Goal: Find specific fact: Find specific fact

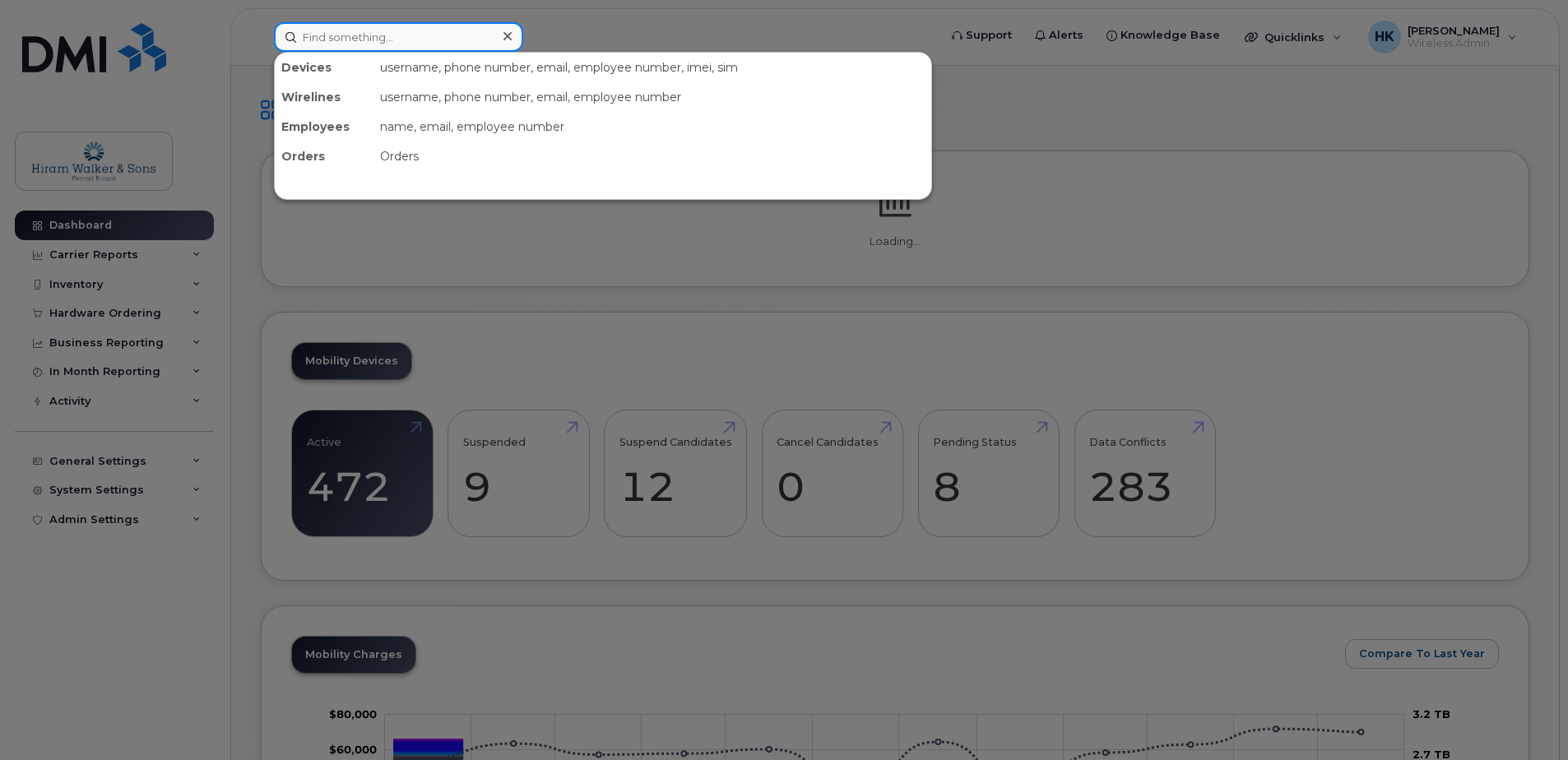
click at [376, 41] on input at bounding box center [398, 37] width 249 height 30
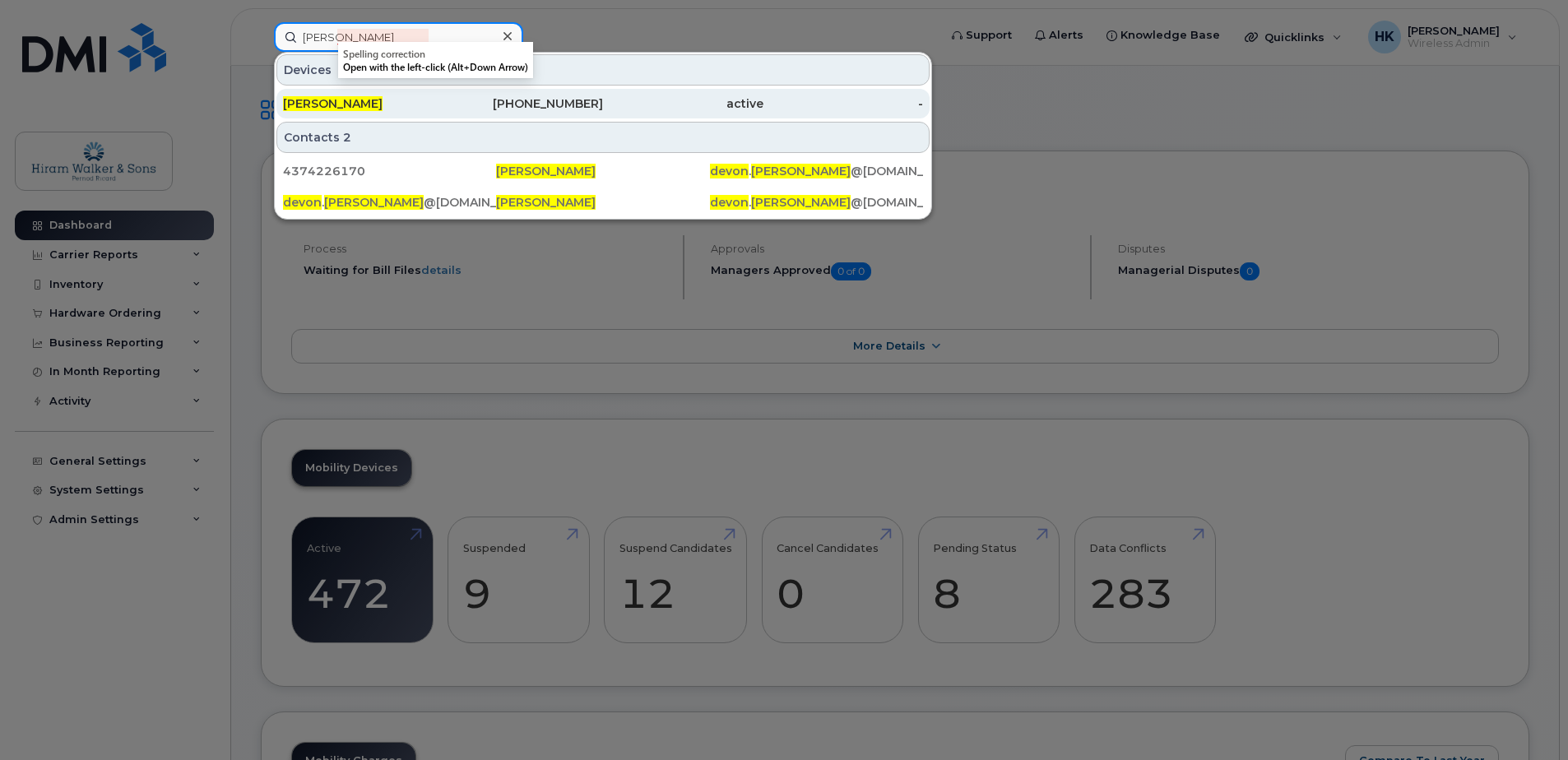
type input "devon pearson"
click at [476, 105] on div "437-422-6170" at bounding box center [523, 104] width 160 height 17
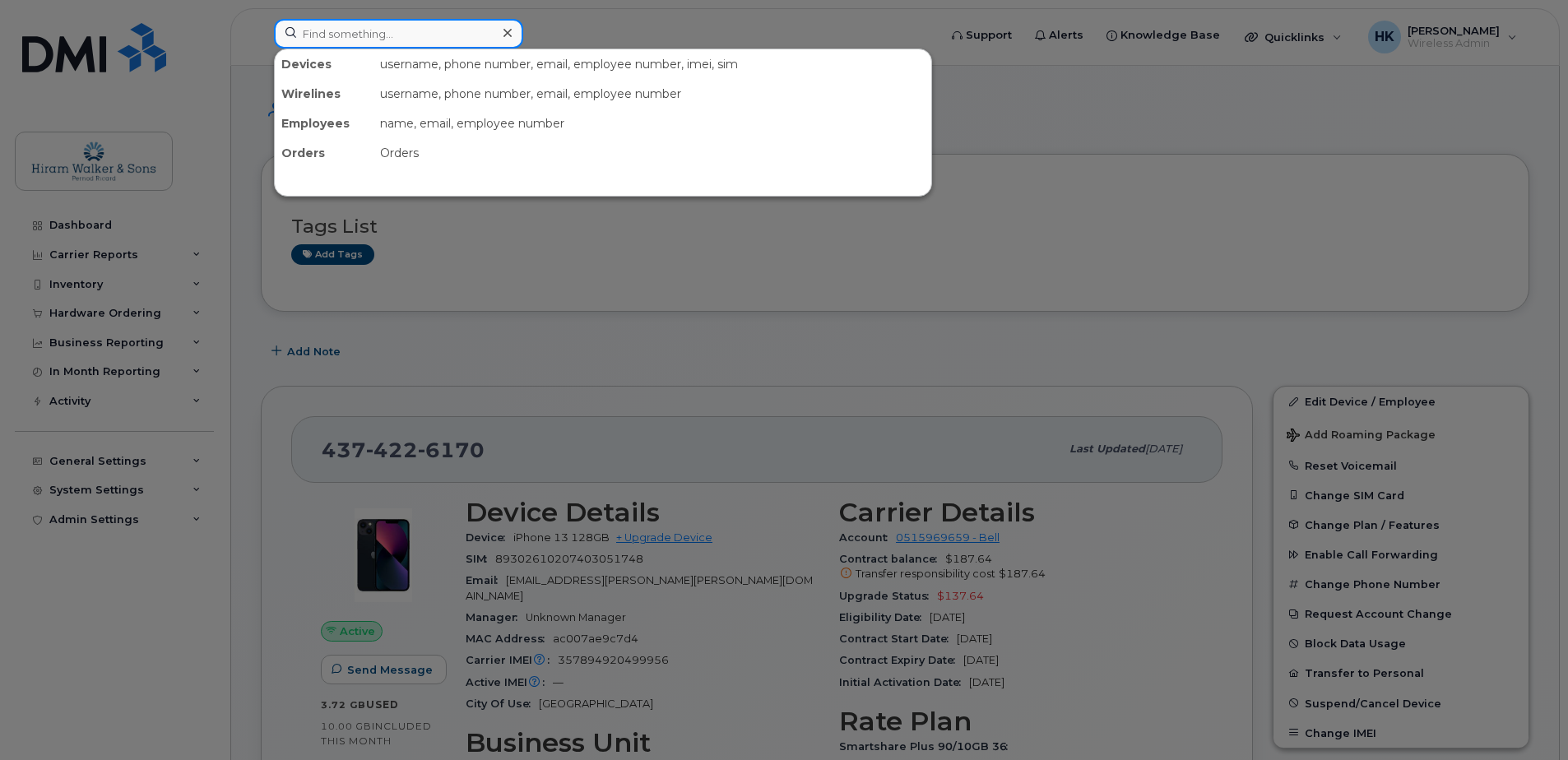
click at [443, 34] on input at bounding box center [398, 34] width 249 height 30
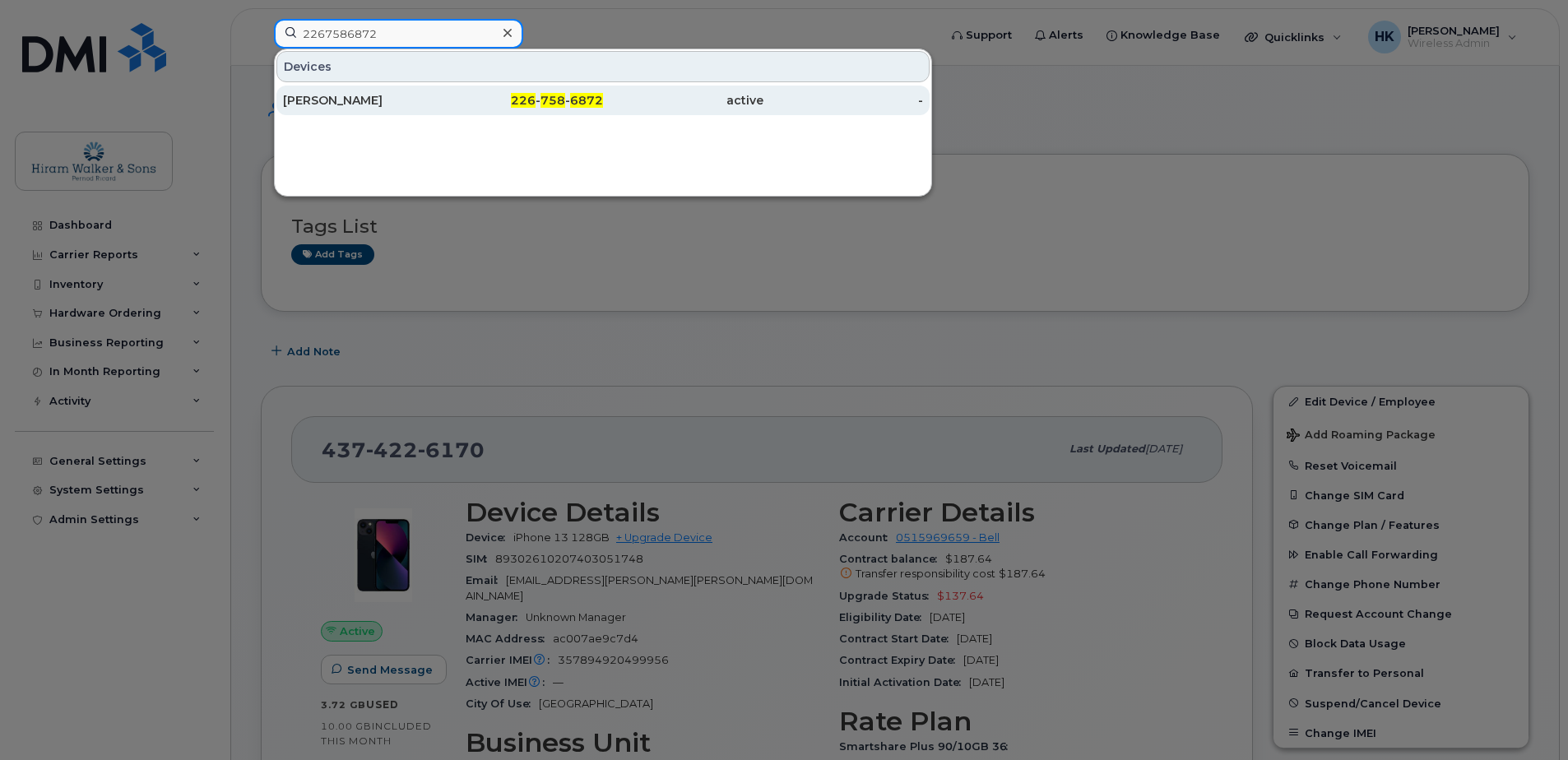
type input "2267586872"
click at [443, 113] on div "[PERSON_NAME]" at bounding box center [523, 101] width 160 height 30
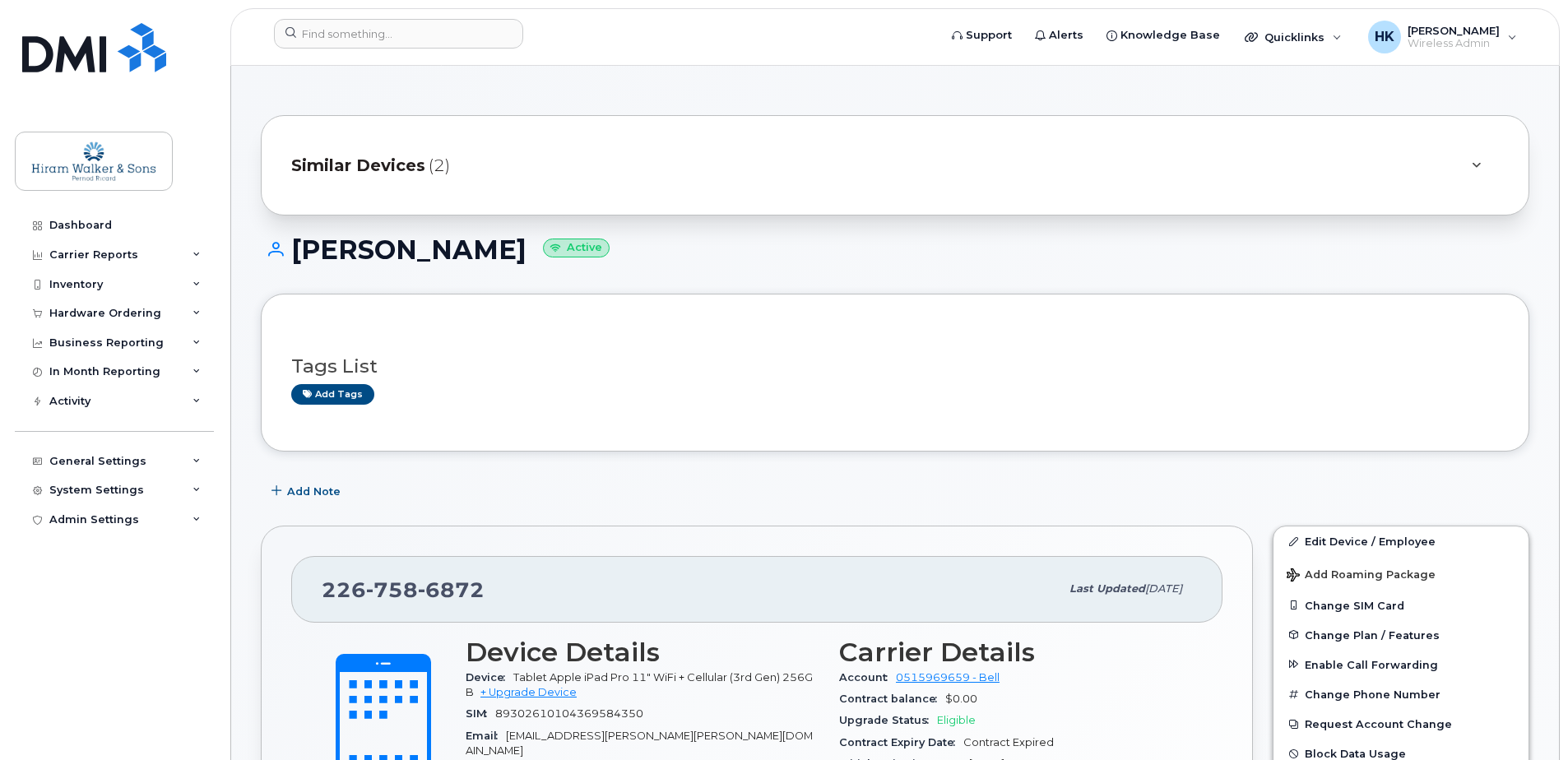
drag, startPoint x: 291, startPoint y: 248, endPoint x: 487, endPoint y: 245, distance: 196.0
click at [487, 245] on h1 "[PERSON_NAME] Active" at bounding box center [896, 249] width 1269 height 29
drag, startPoint x: 487, startPoint y: 245, endPoint x: 423, endPoint y: 253, distance: 64.5
copy h1 "[PERSON_NAME]"
